Goal: Information Seeking & Learning: Find specific fact

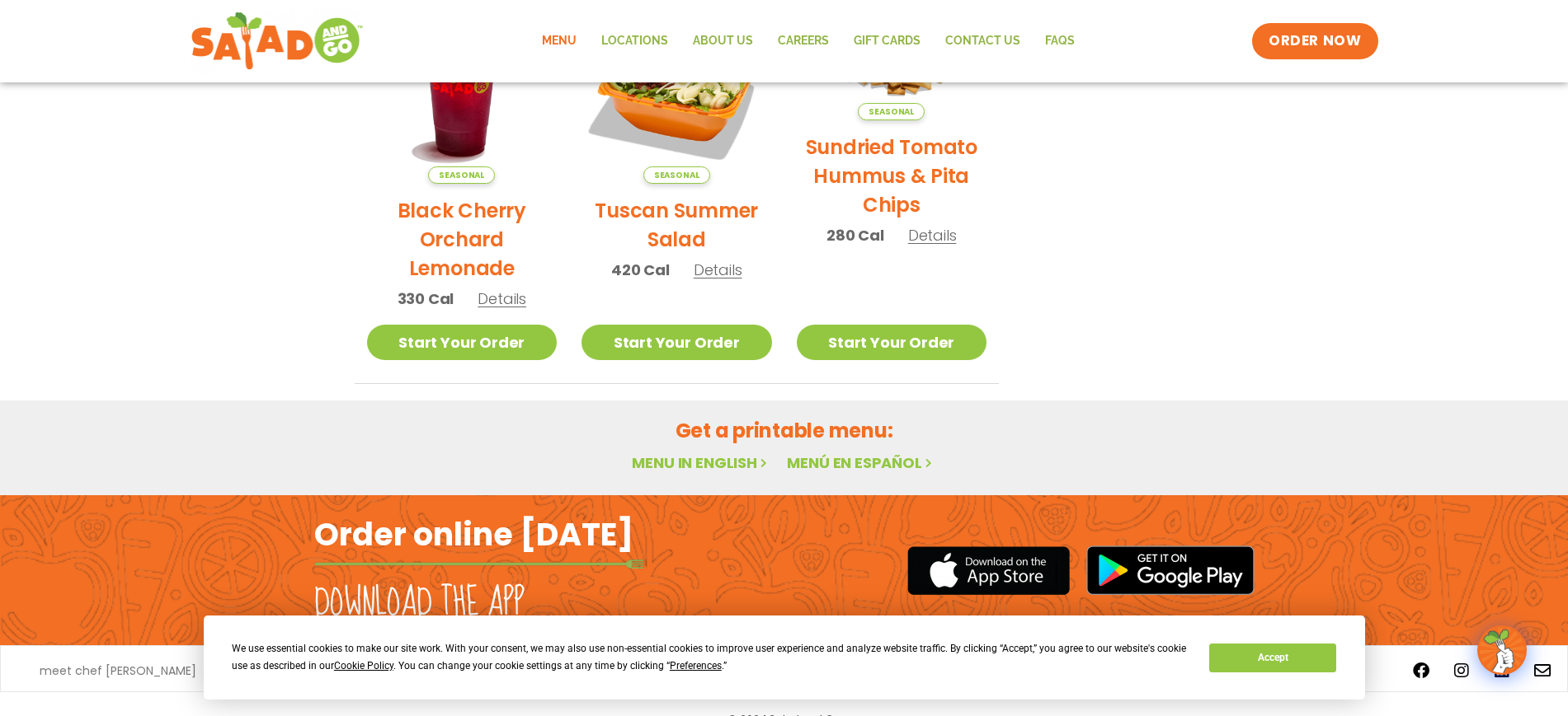
scroll to position [918, 0]
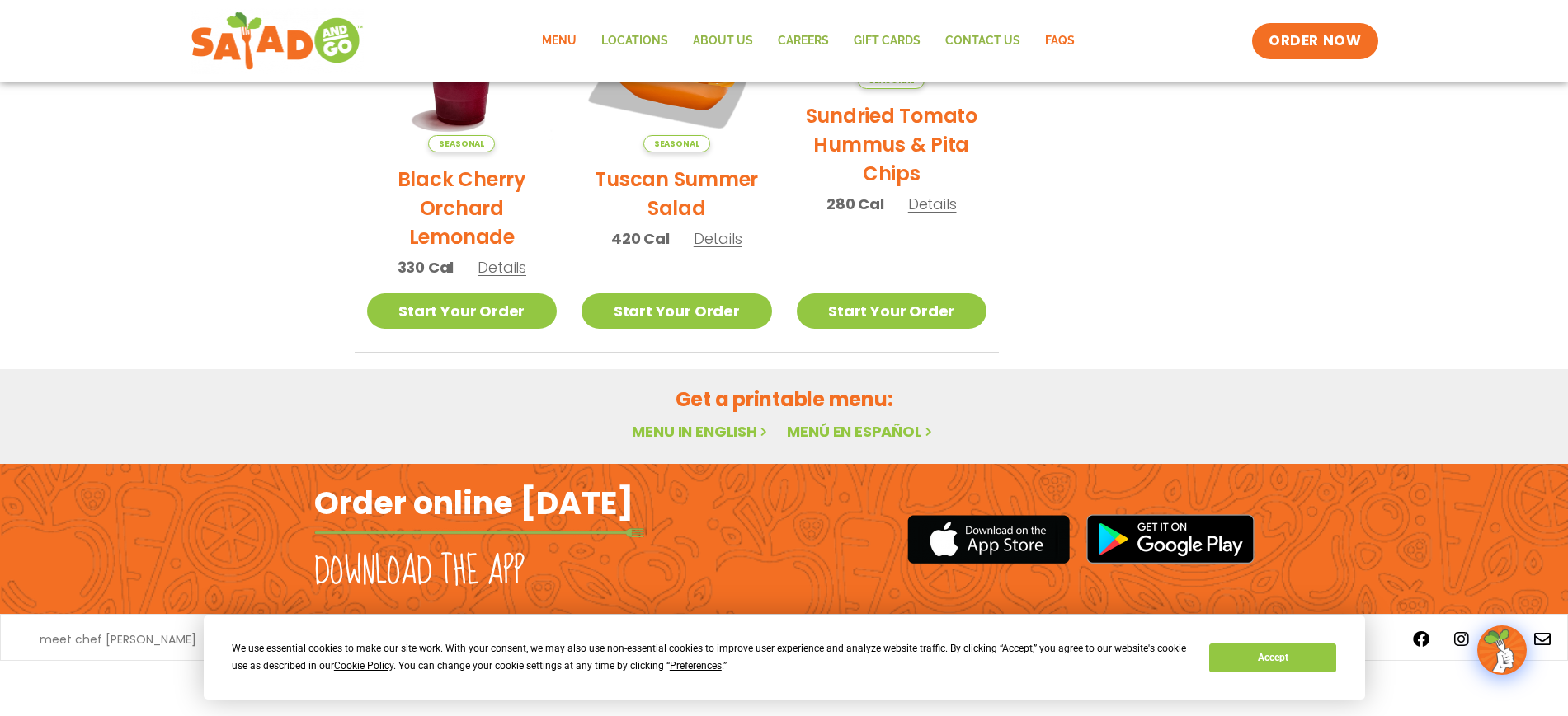
click at [1056, 43] on link "FAQs" at bounding box center [1059, 41] width 55 height 38
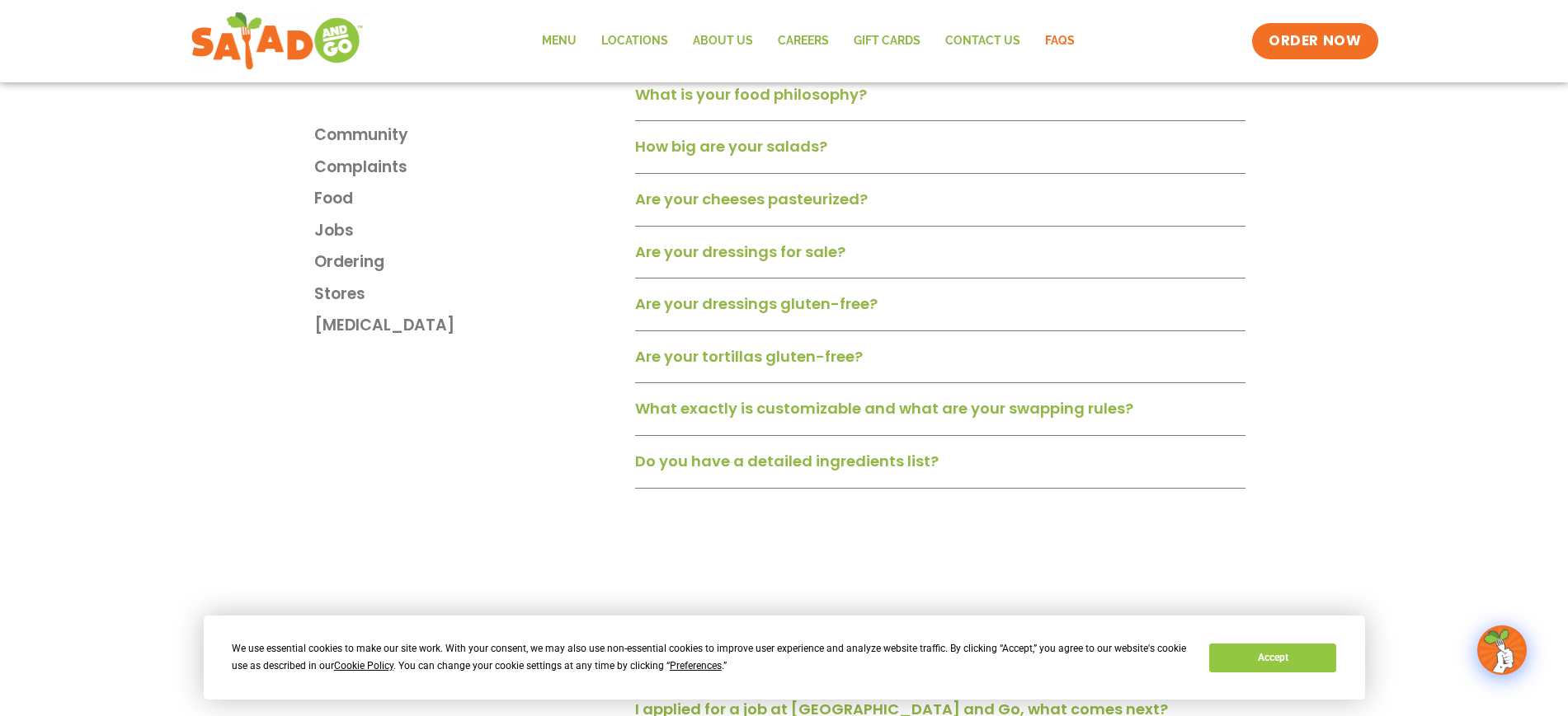
scroll to position [1236, 0]
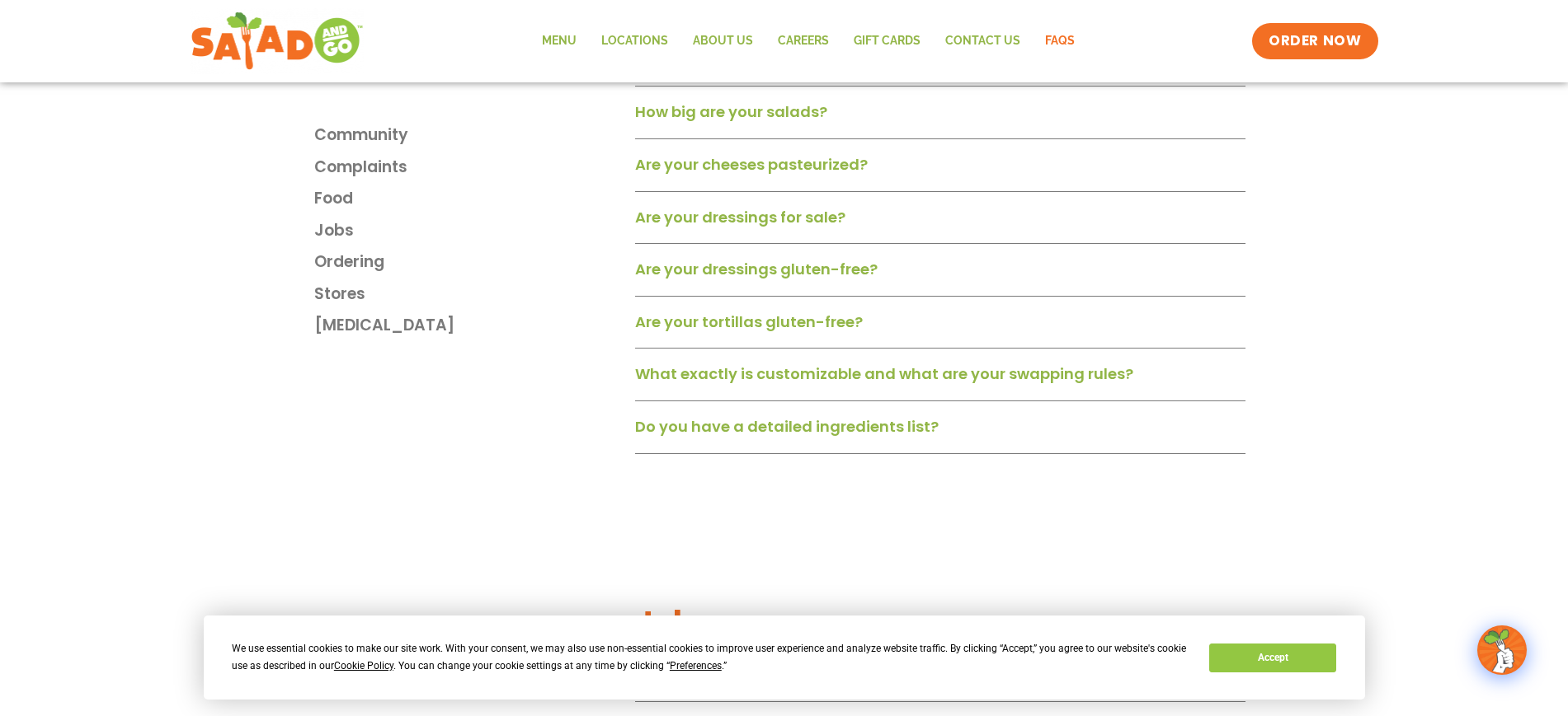
click at [781, 437] on link "Do you have a detailed ingredients list?" at bounding box center [786, 427] width 303 height 21
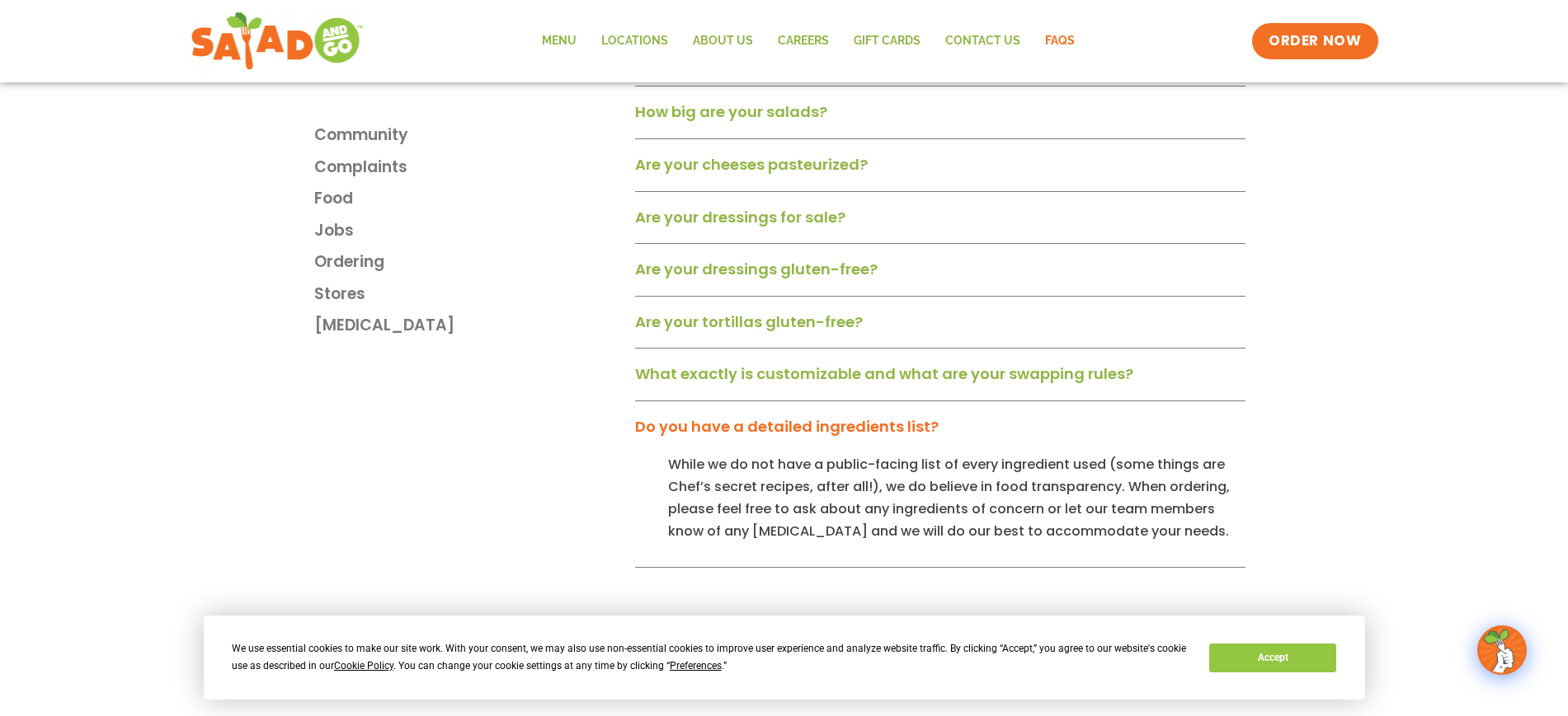
scroll to position [824, 0]
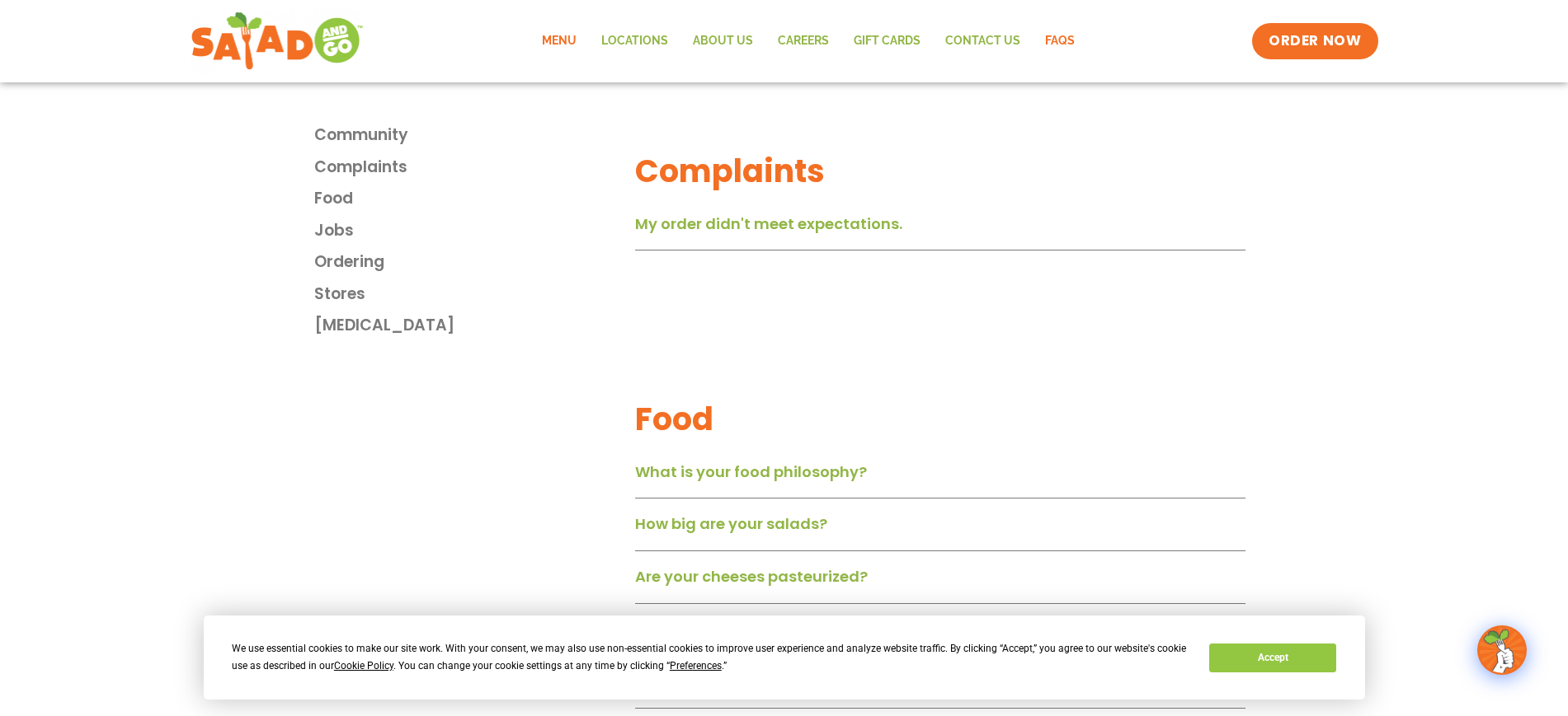
click at [569, 35] on link "Menu" at bounding box center [559, 41] width 59 height 38
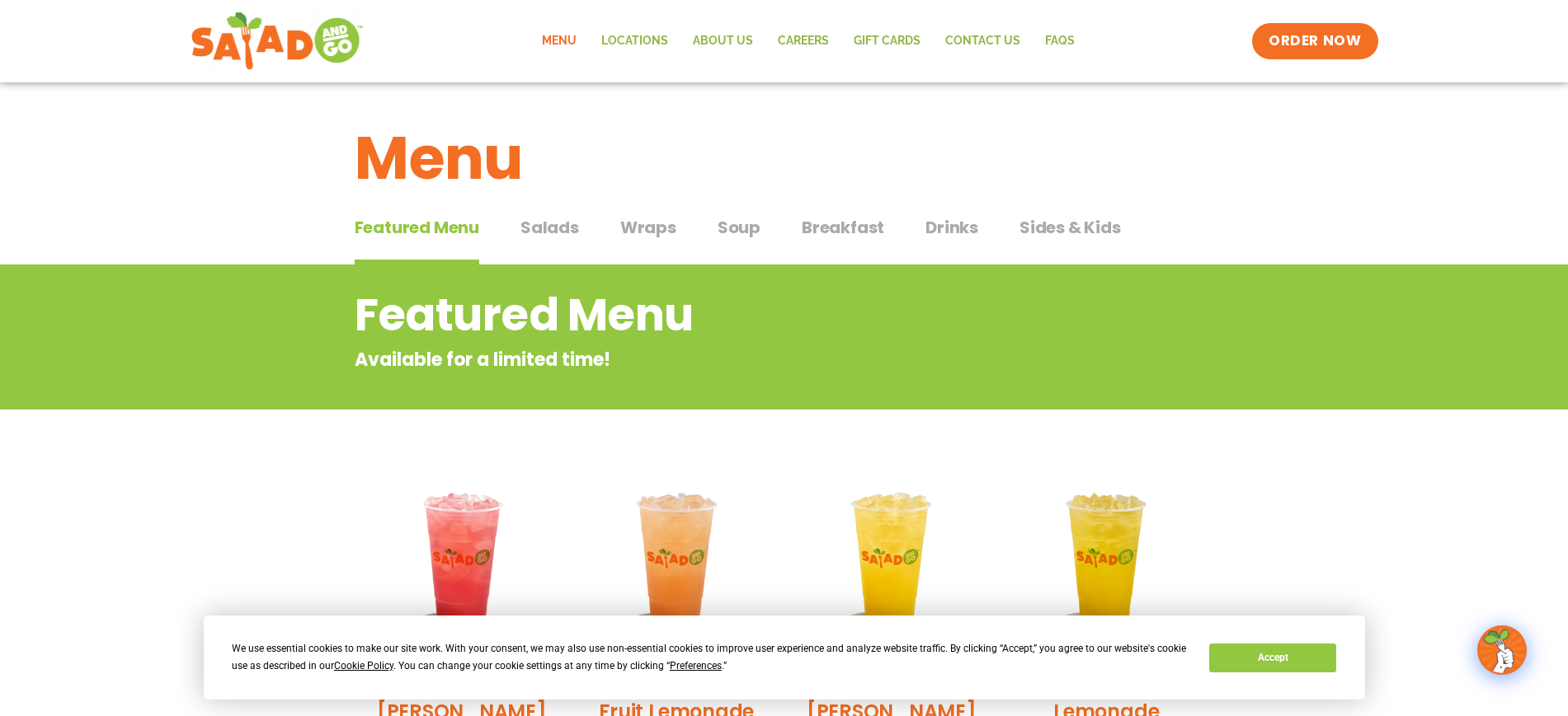
click at [559, 224] on span "Salads" at bounding box center [550, 227] width 58 height 25
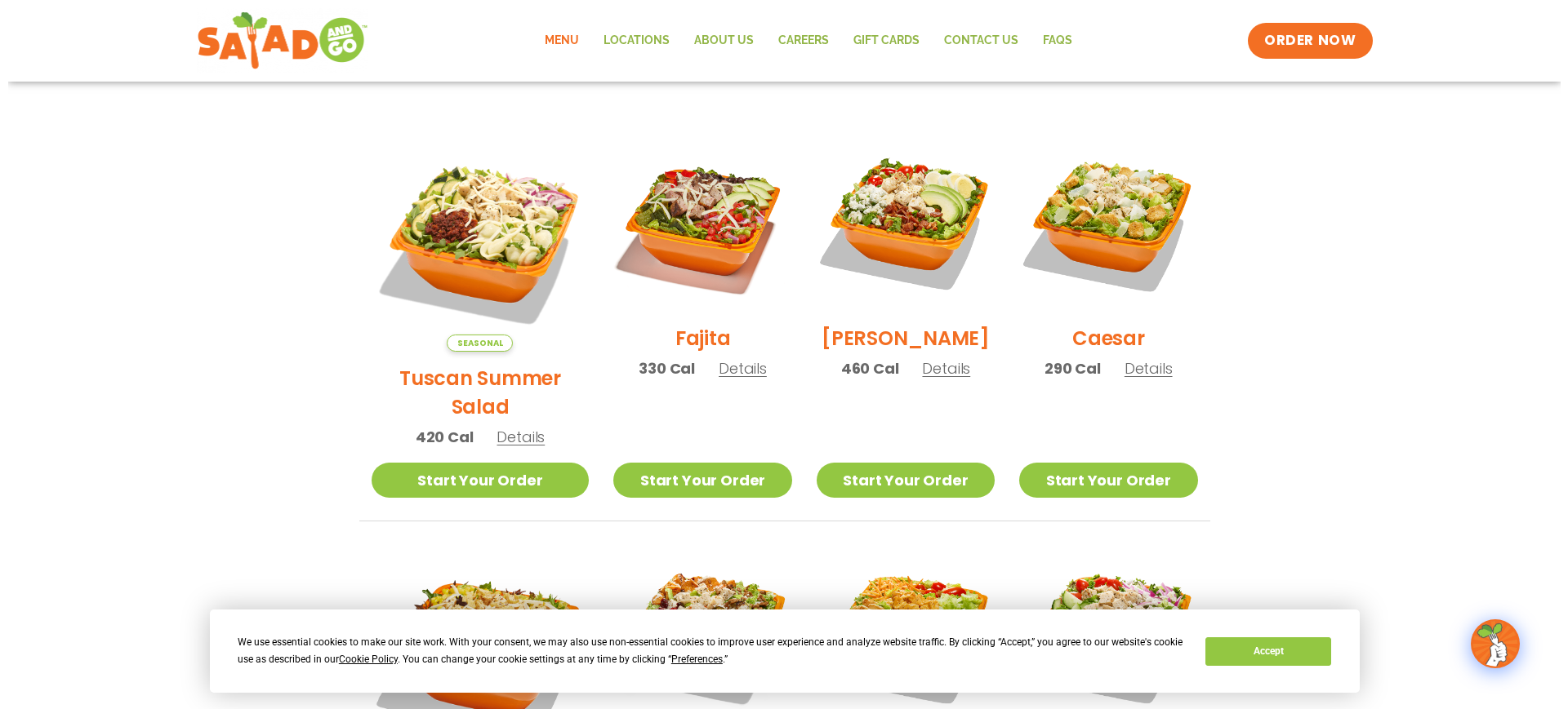
scroll to position [714, 0]
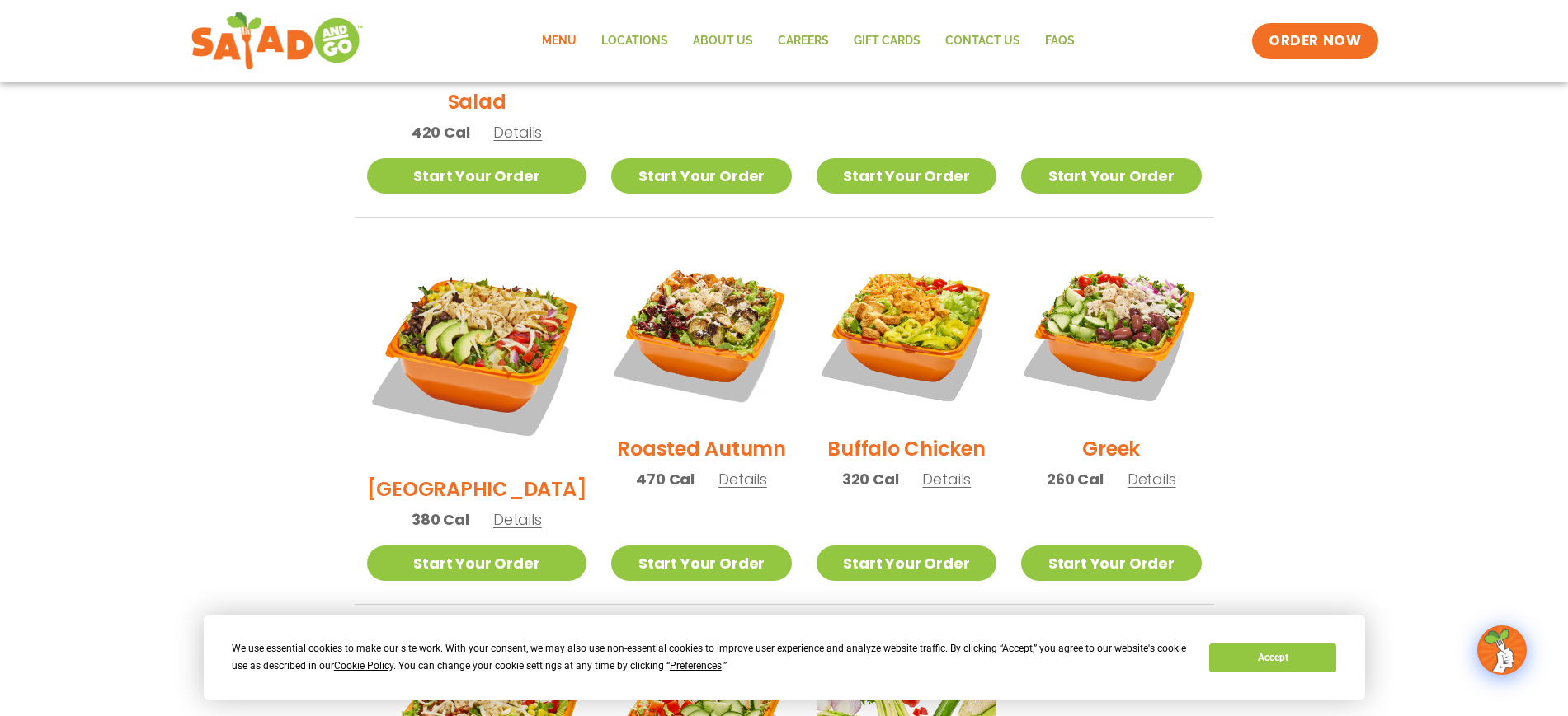
click at [682, 435] on h2 "Roasted Autumn" at bounding box center [702, 449] width 169 height 29
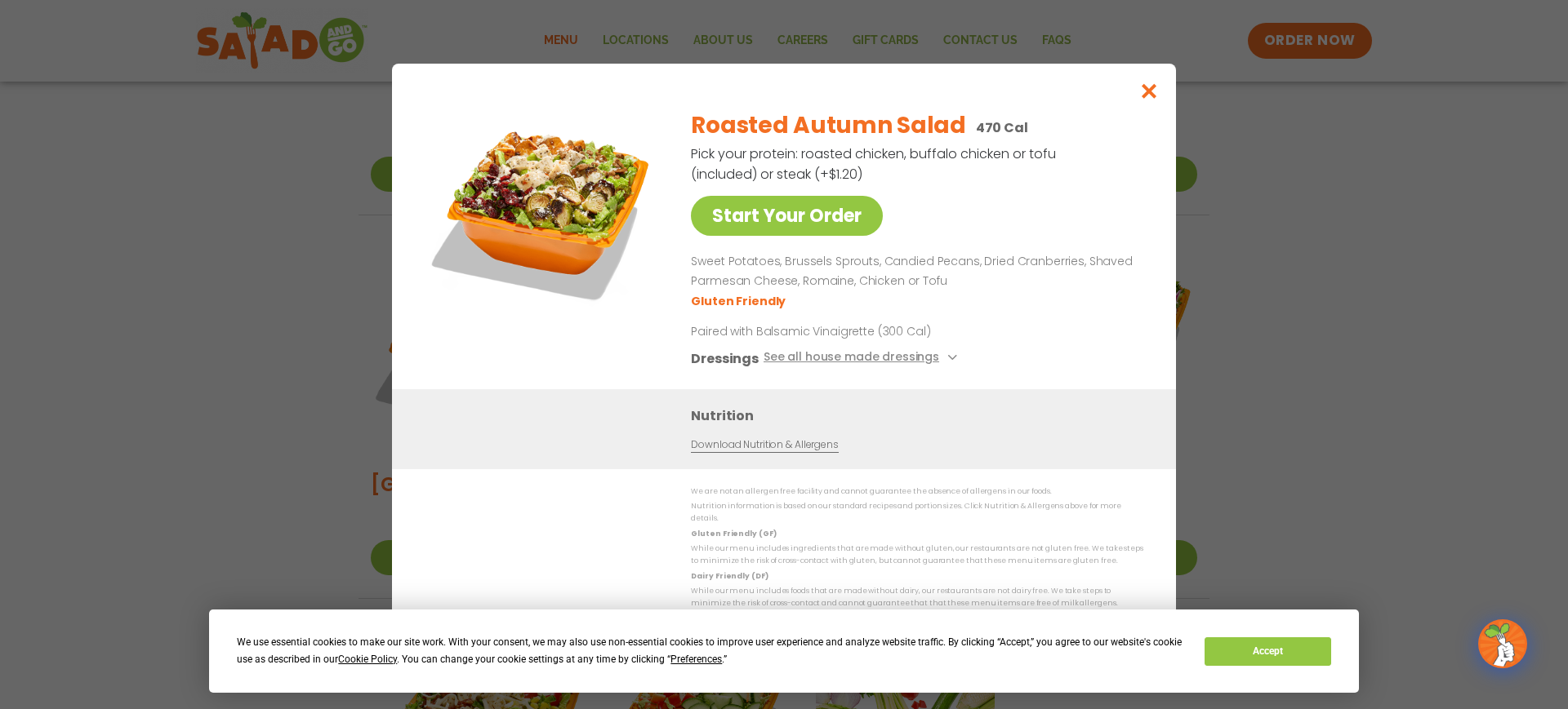
click at [761, 452] on link "Download Nutrition & Allergens" at bounding box center [764, 445] width 147 height 15
